Goal: Transaction & Acquisition: Purchase product/service

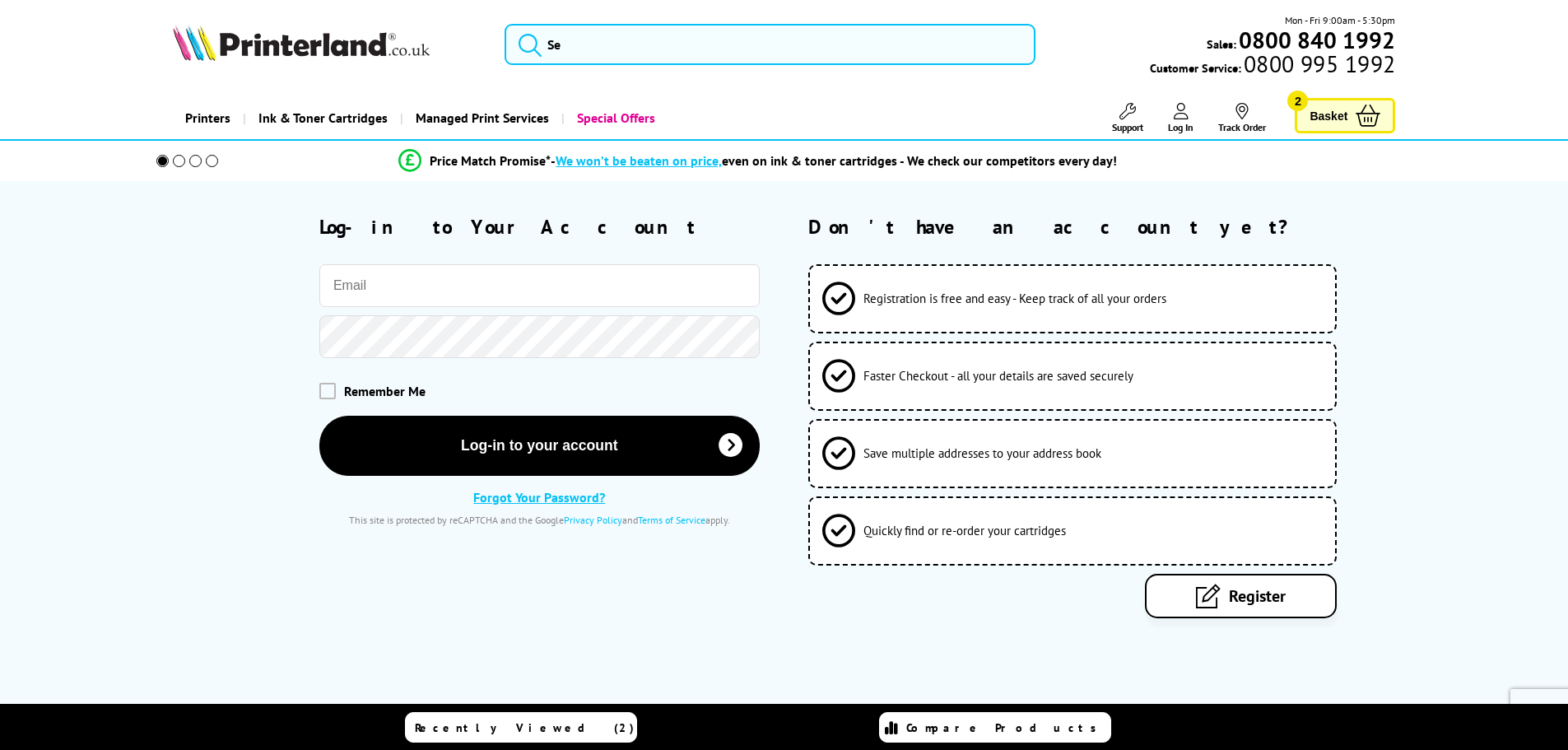
type input "craig.ryder@hudsonhill.co.uk"
click at [1320, 109] on span "Basket" at bounding box center [1328, 115] width 38 height 22
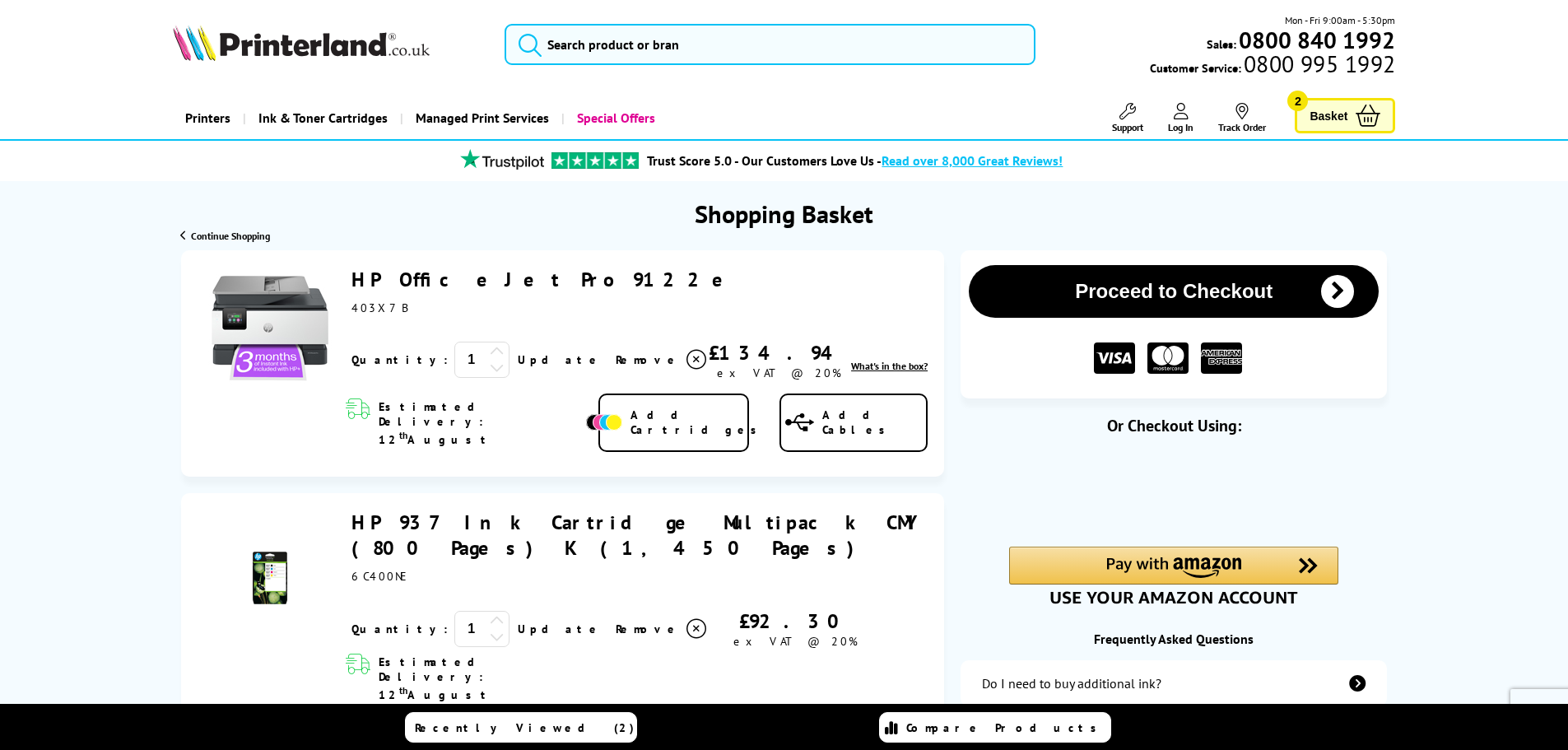
click at [506, 284] on link "HP OfficeJet Pro 9122e" at bounding box center [546, 279] width 388 height 25
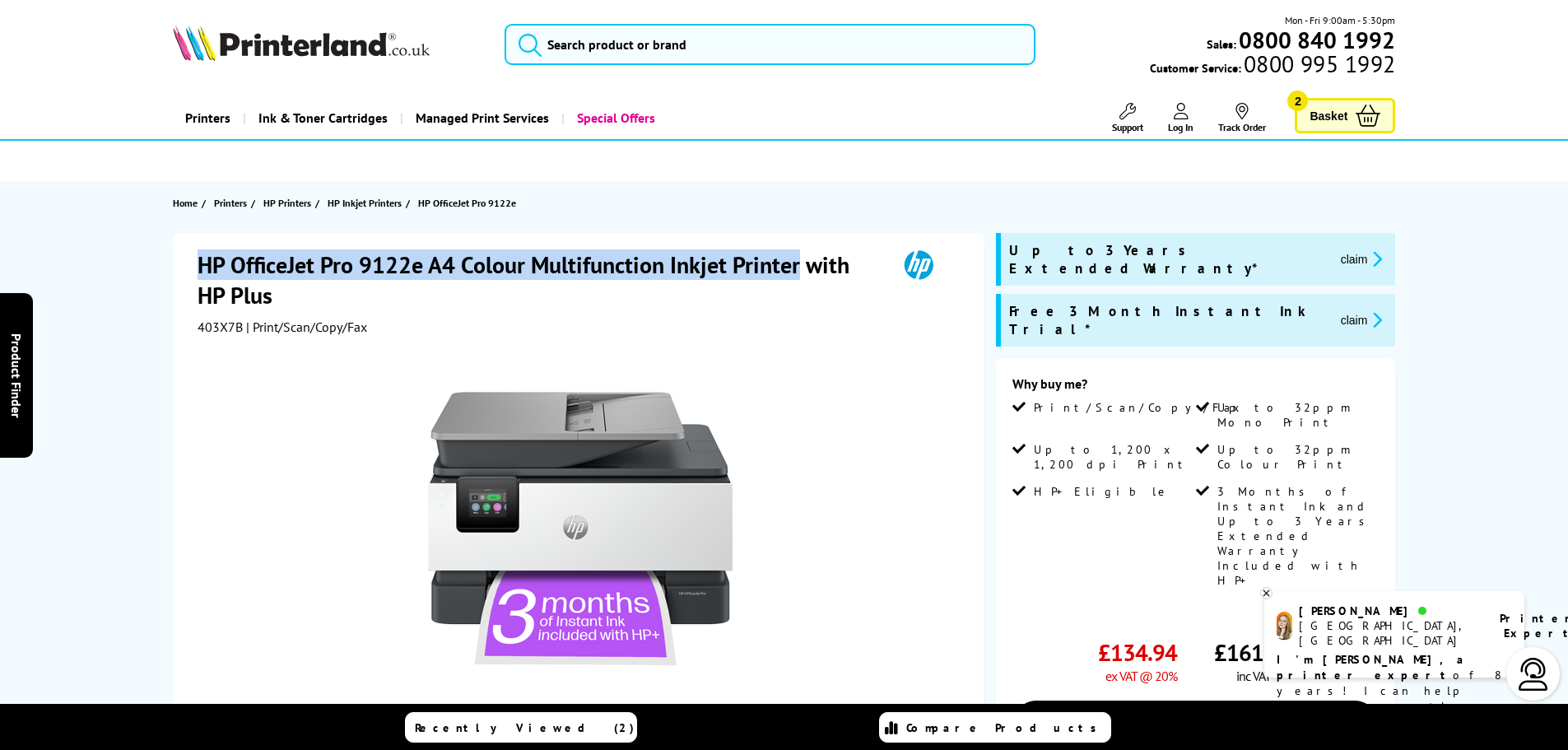
drag, startPoint x: 196, startPoint y: 263, endPoint x: 801, endPoint y: 276, distance: 605.1
click at [801, 276] on div "HP OfficeJet Pro 9122e A4 Colour Multifunction Inkjet Printer with HP Plus 403X…" at bounding box center [578, 605] width 811 height 745
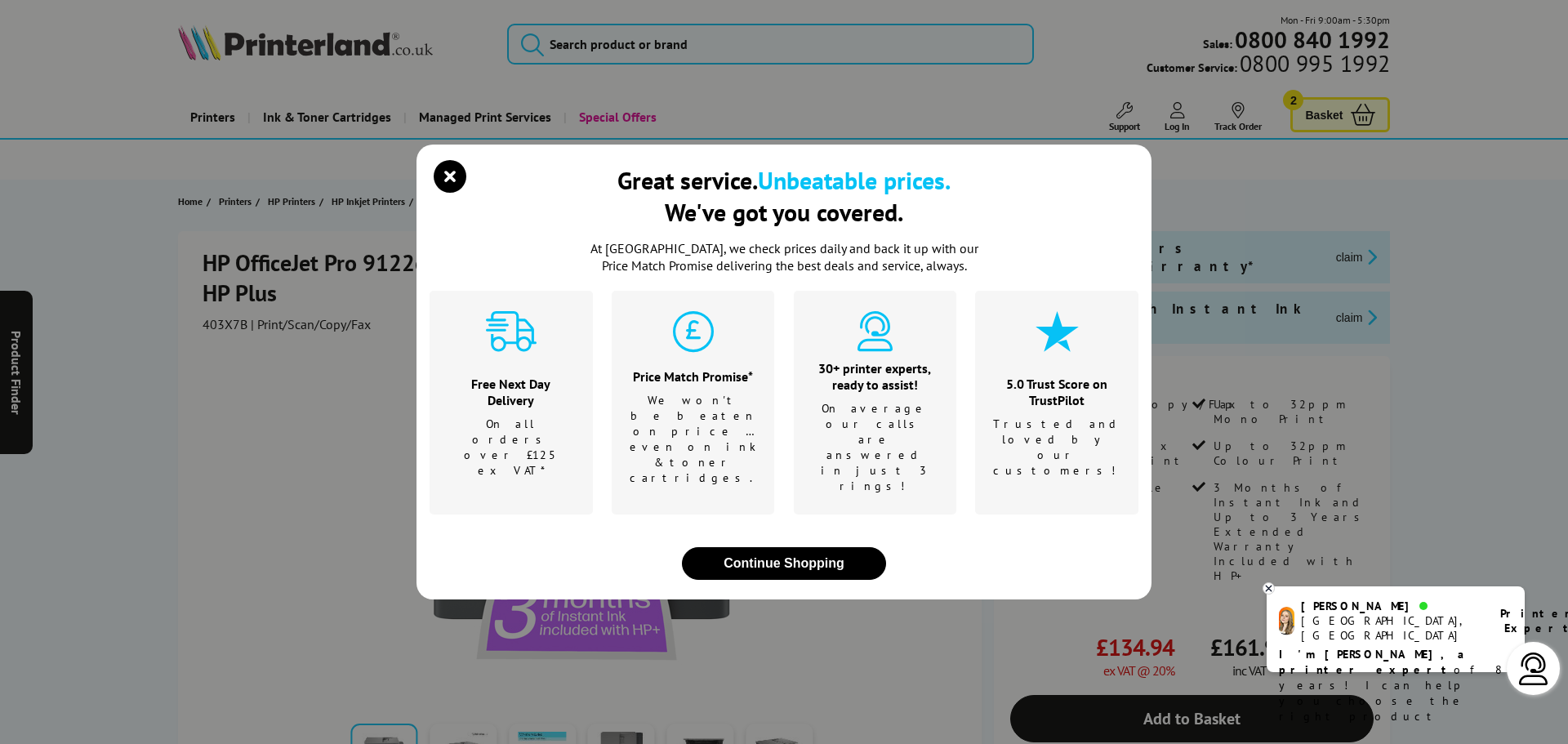
drag, startPoint x: 788, startPoint y: 264, endPoint x: 432, endPoint y: 221, distance: 358.6
click at [449, 193] on icon "close modal" at bounding box center [451, 176] width 33 height 33
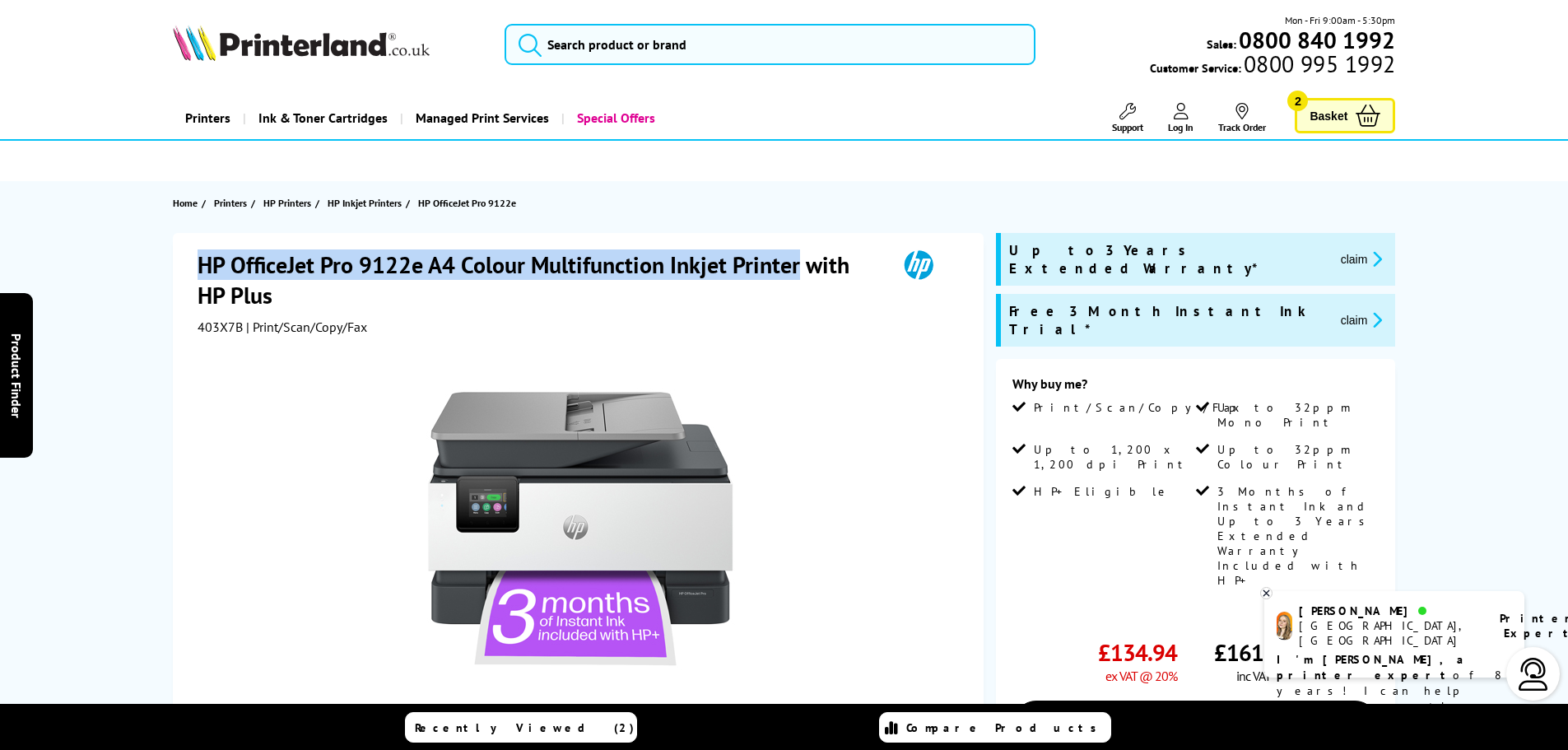
drag, startPoint x: 198, startPoint y: 260, endPoint x: 795, endPoint y: 255, distance: 597.0
click at [795, 255] on h1 "HP OfficeJet Pro 9122e A4 Colour Multifunction Inkjet Printer with HP Plus" at bounding box center [539, 280] width 683 height 61
copy h1 "HP OfficeJet Pro 9122e A4 Colour Multifunction Inkjet Printer"
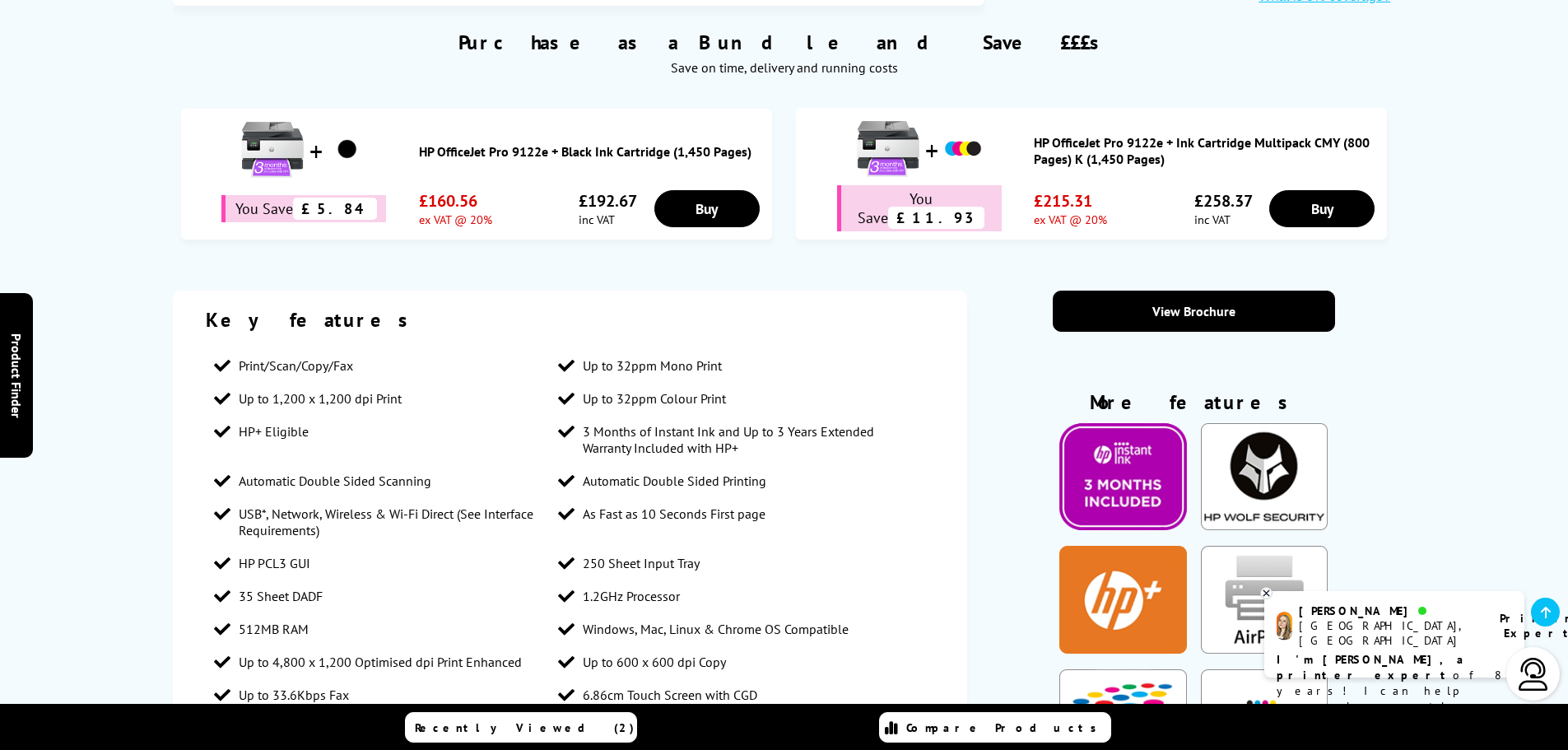
scroll to position [522, 0]
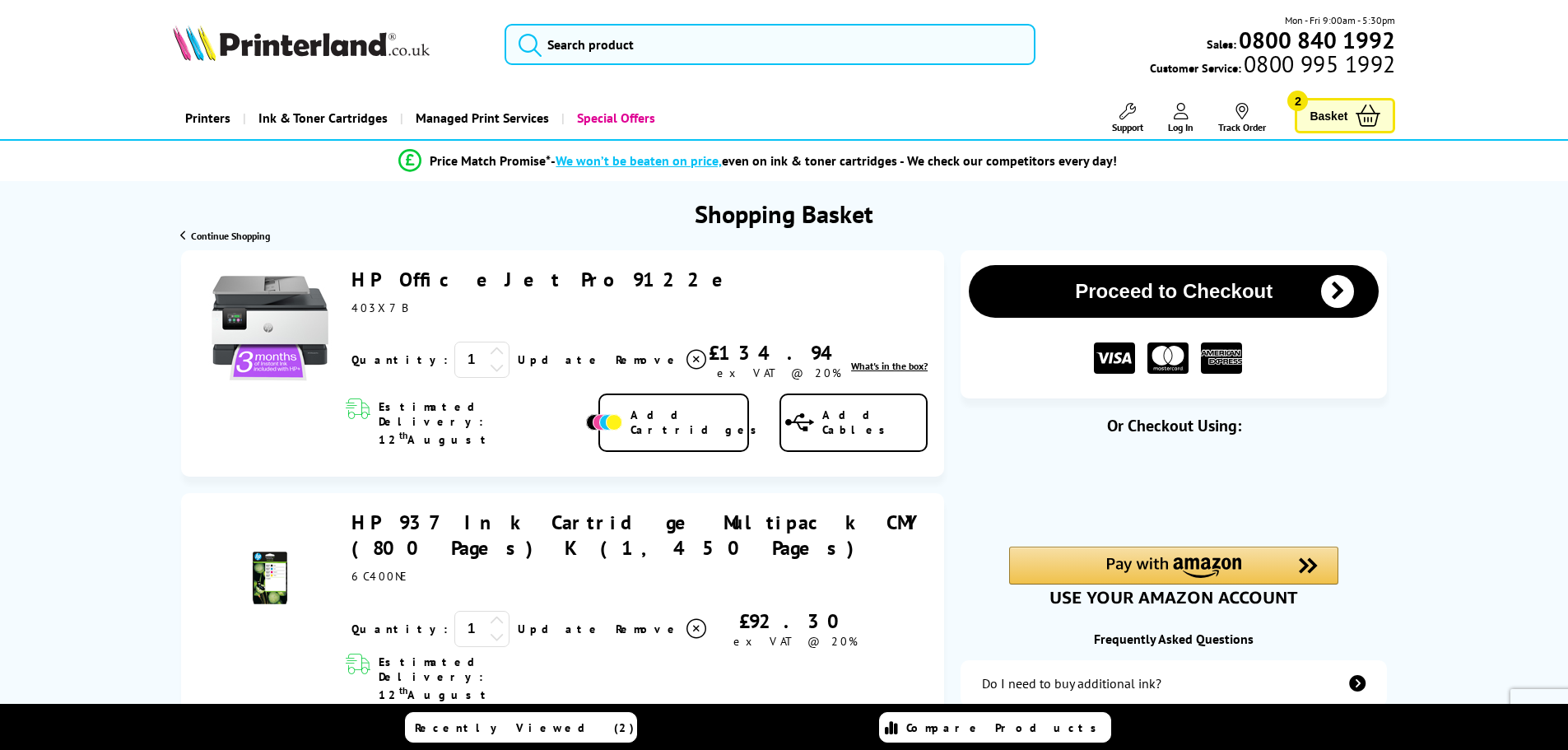
drag, startPoint x: 352, startPoint y: 500, endPoint x: 909, endPoint y: 498, distance: 557.0
click at [909, 509] on div "HP 937 Ink Cartridge Multipack CMY (800 Pages) K (1,450 Pages) ex VAT @ 20% 1 U…" at bounding box center [635, 578] width 584 height 139
copy link "HP 937 Ink Cartridge Multipack CMY (800 Pages) K (1,450 Pages)"
